Goal: Information Seeking & Learning: Learn about a topic

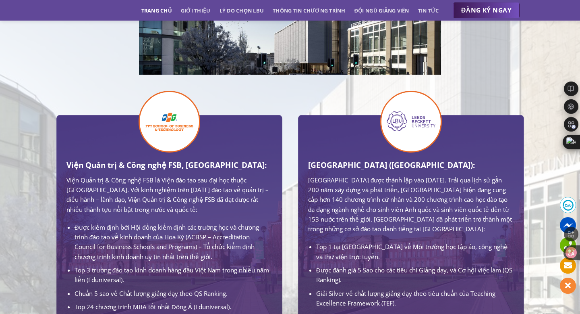
scroll to position [418, 0]
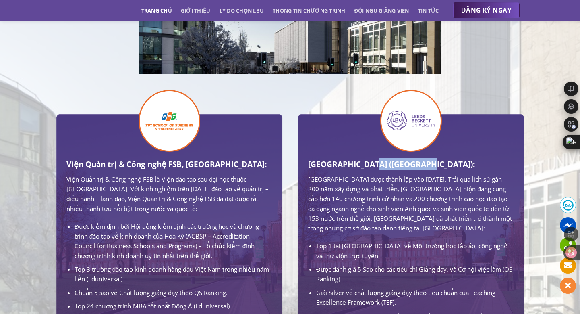
drag, startPoint x: 369, startPoint y: 164, endPoint x: 422, endPoint y: 163, distance: 52.8
click at [422, 163] on h3 "[GEOGRAPHIC_DATA] ([GEOGRAPHIC_DATA]):" at bounding box center [411, 164] width 206 height 12
copy h3 "Leeds Beckett"
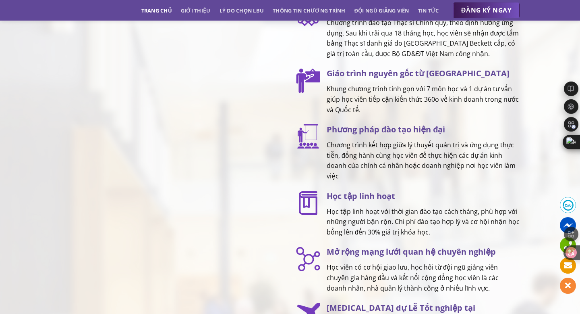
scroll to position [1068, 0]
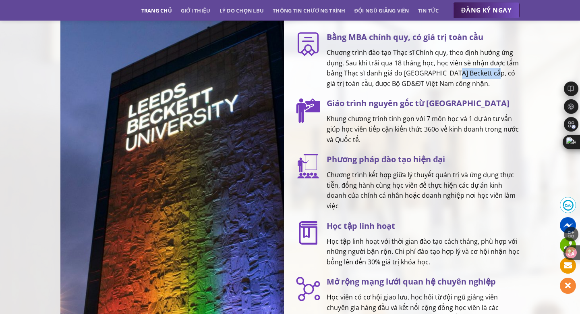
drag, startPoint x: 493, startPoint y: 80, endPoint x: 450, endPoint y: 81, distance: 42.3
click at [450, 81] on p "Chương trình đào tạo Thạc sĩ Chính quy, theo định hướng ứng dụng. Sau khi trải …" at bounding box center [423, 68] width 193 height 41
copy p "Leeds Beckett"
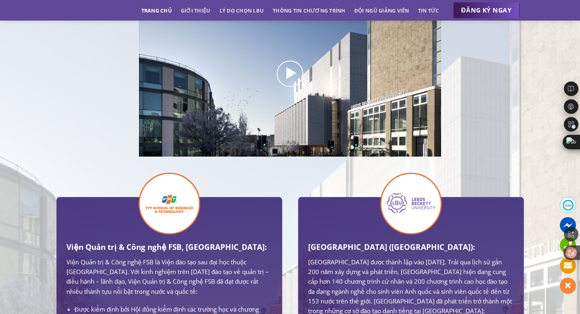
scroll to position [441, 0]
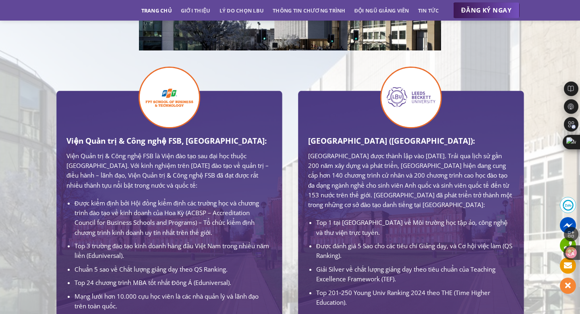
drag, startPoint x: 63, startPoint y: 143, endPoint x: 282, endPoint y: 141, distance: 218.5
click at [282, 141] on div "Viện Quản trị & Công nghệ FSB, [GEOGRAPHIC_DATA]: Viện Quản trị & Công nghệ FSB…" at bounding box center [169, 217] width 242 height 252
copy h3 "Viện Quản trị & Công nghệ FSB, [GEOGRAPHIC_DATA]:"
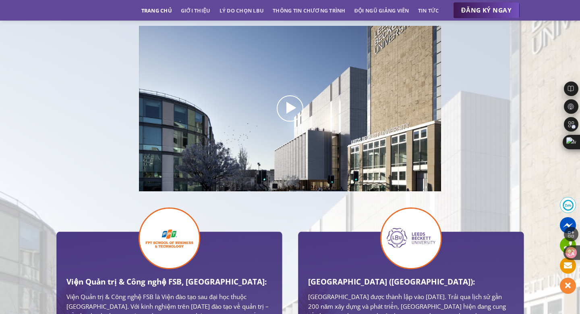
scroll to position [384, 0]
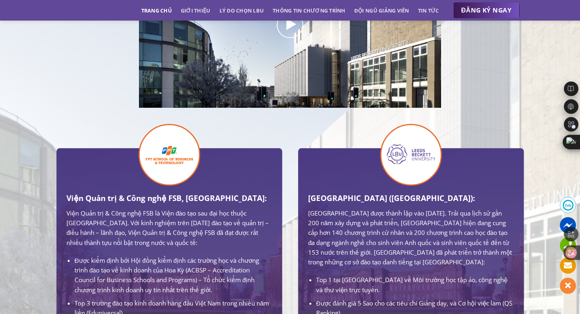
click at [383, 199] on h3 "[GEOGRAPHIC_DATA] ([GEOGRAPHIC_DATA]):" at bounding box center [411, 198] width 206 height 12
click at [397, 199] on h3 "[GEOGRAPHIC_DATA] ([GEOGRAPHIC_DATA]):" at bounding box center [411, 198] width 206 height 12
copy h3 "Leeds Beckett"
